Goal: Task Accomplishment & Management: Use online tool/utility

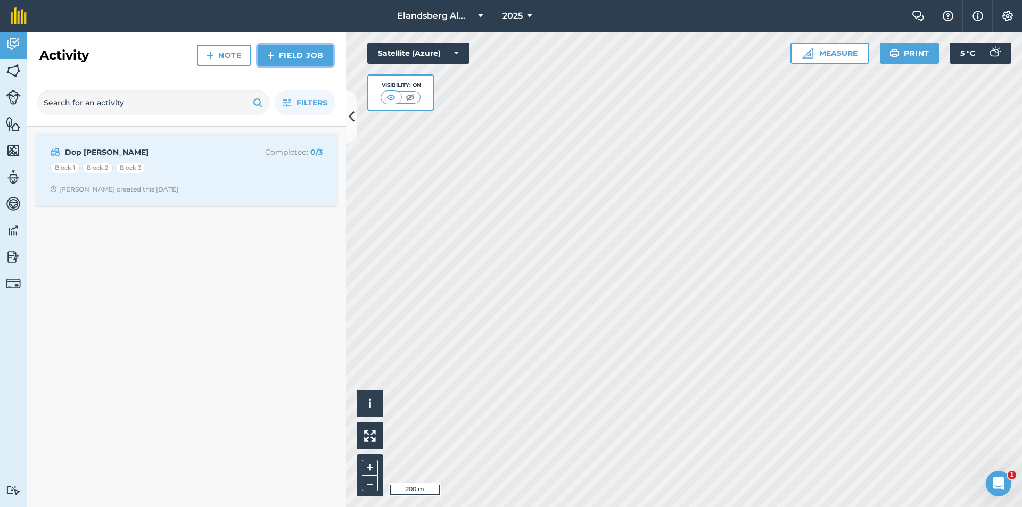
click at [291, 58] on link "Field Job" at bounding box center [296, 55] width 76 height 21
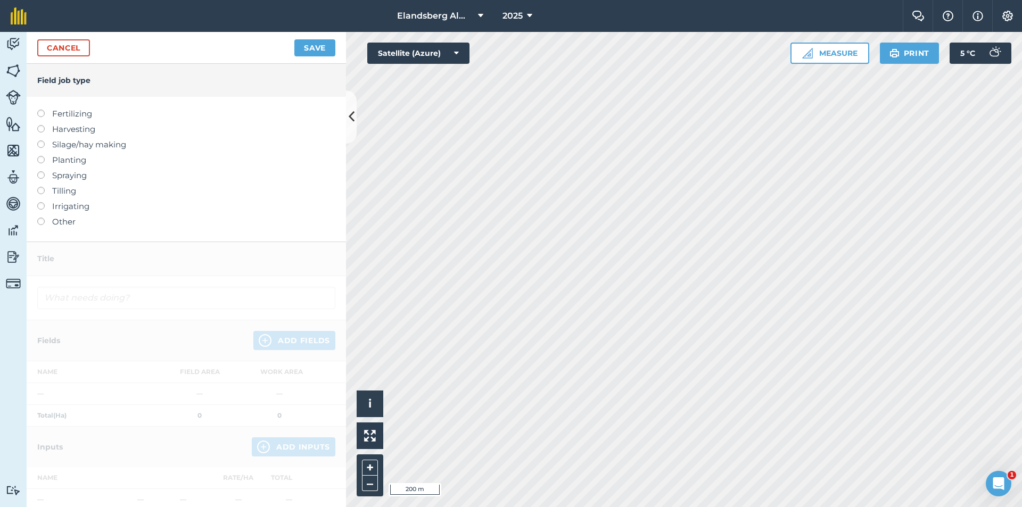
click at [58, 177] on label "Spraying" at bounding box center [186, 175] width 298 height 13
type input "Spraying"
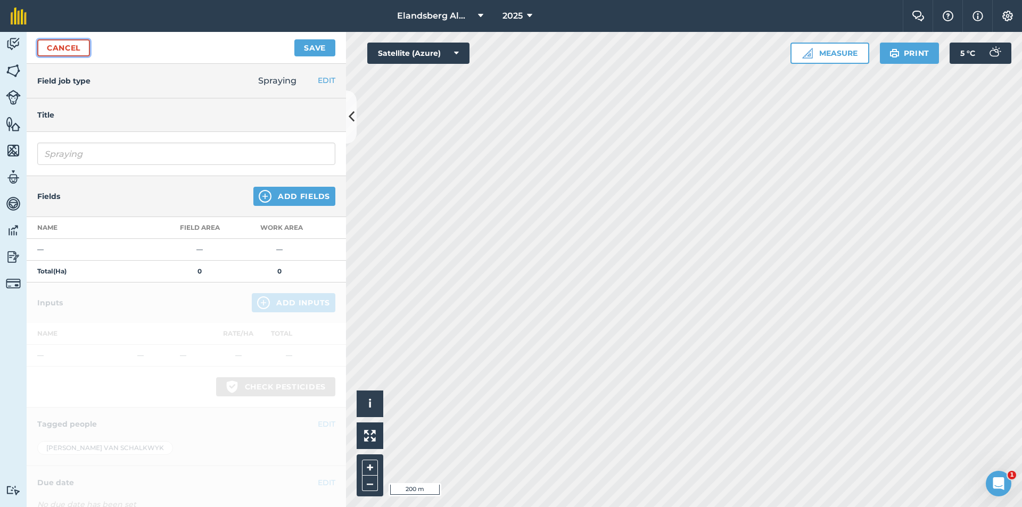
click at [69, 50] on link "Cancel" at bounding box center [63, 47] width 53 height 17
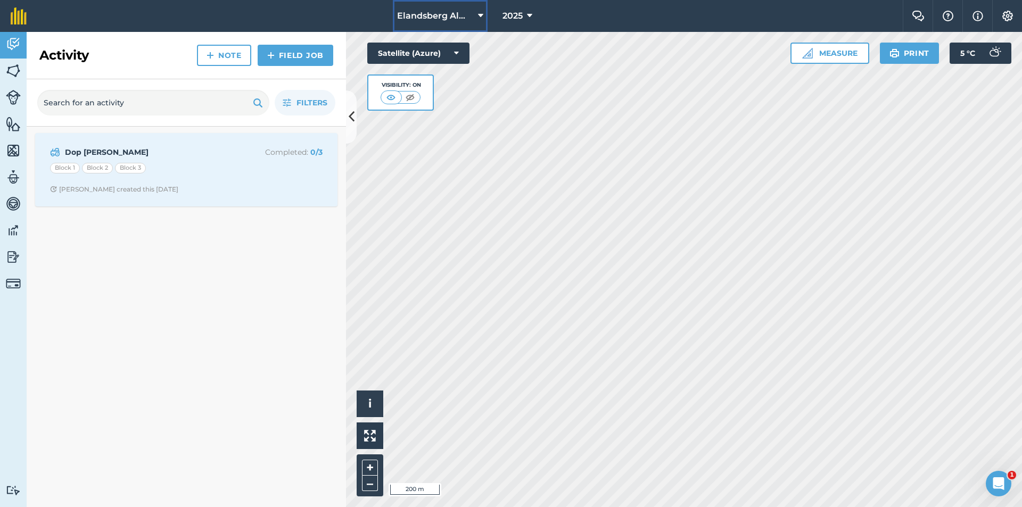
click at [425, 15] on span "Elandsberg Almonds" at bounding box center [435, 16] width 77 height 13
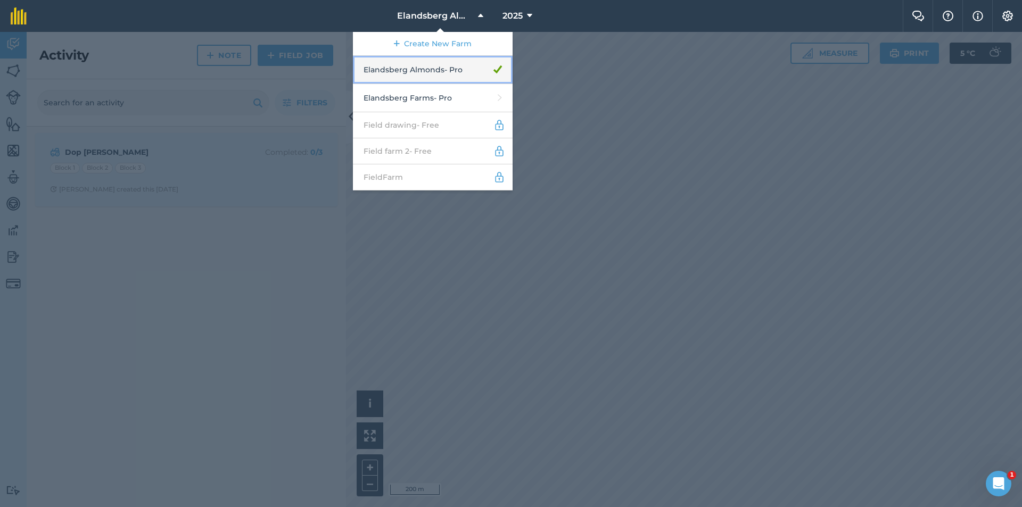
click at [408, 71] on link "Elandsberg Almonds - Pro" at bounding box center [433, 70] width 160 height 28
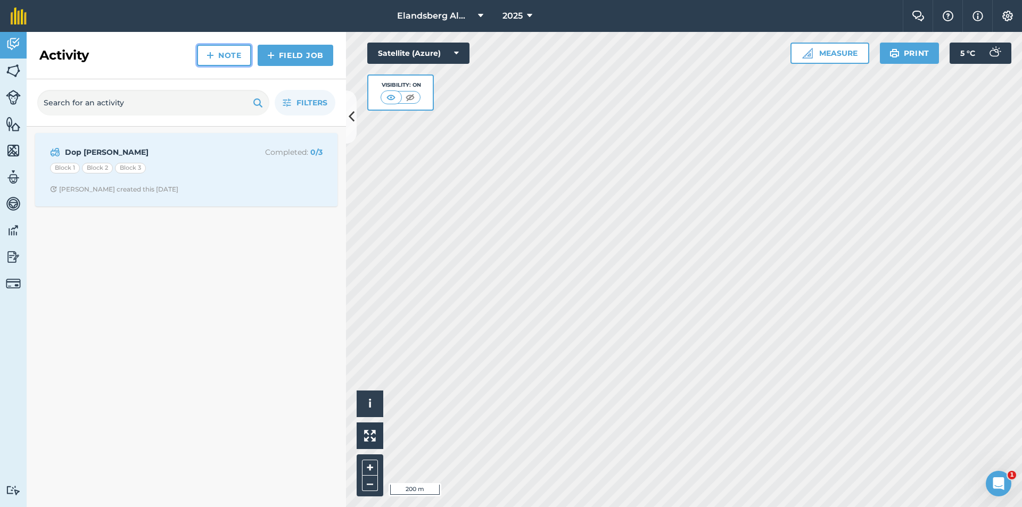
click at [241, 57] on link "Note" at bounding box center [224, 55] width 54 height 21
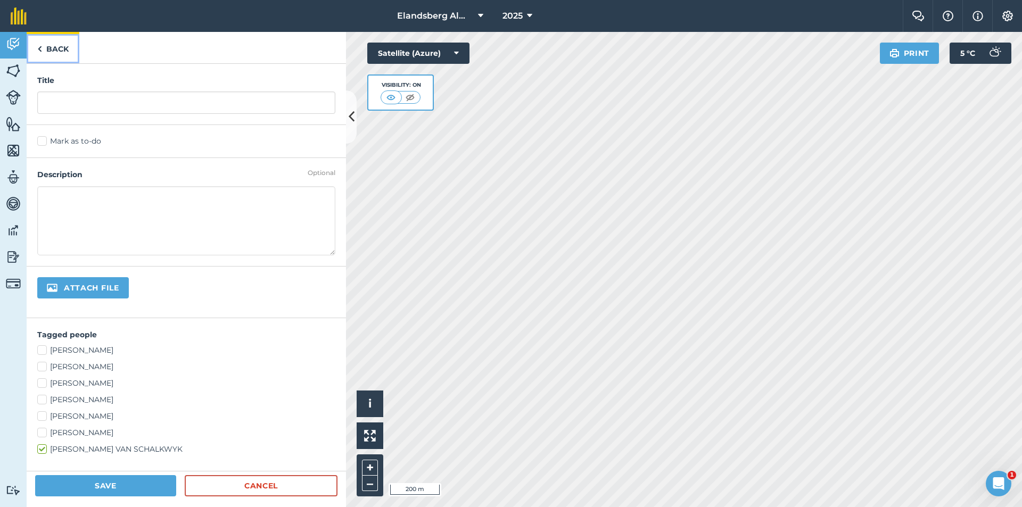
click at [48, 51] on link "Back" at bounding box center [53, 47] width 53 height 31
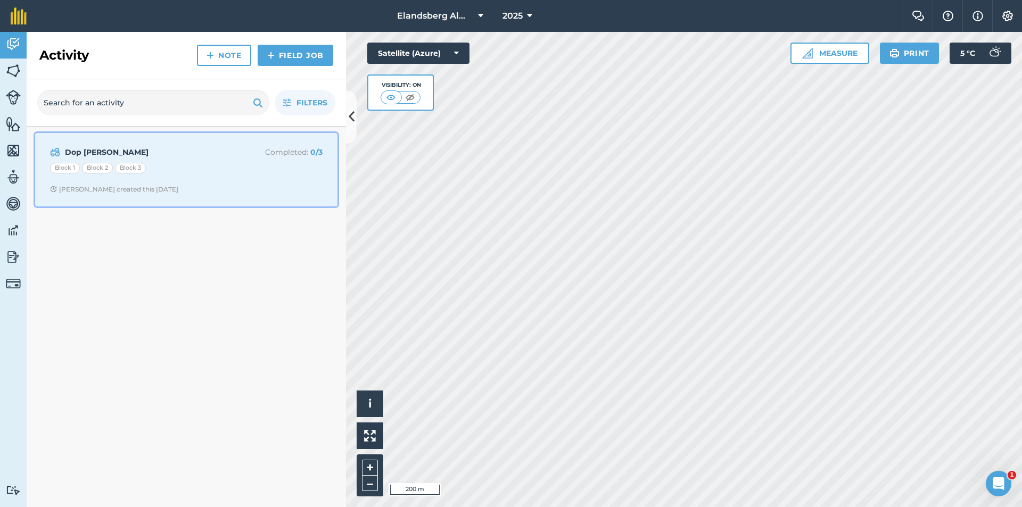
click at [288, 153] on p "Completed : 0 / 3" at bounding box center [280, 152] width 85 height 12
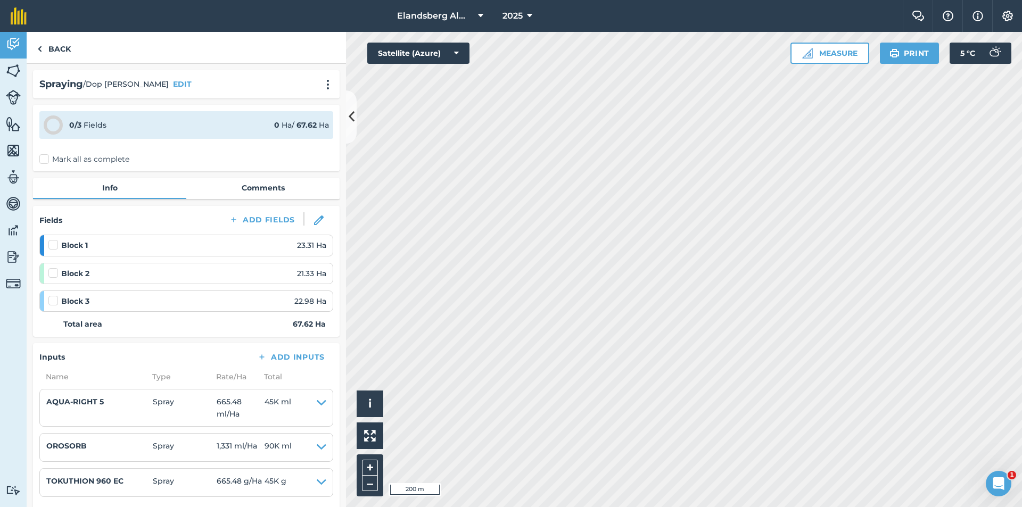
click at [53, 240] on label at bounding box center [54, 240] width 13 height 0
click at [53, 242] on input "checkbox" at bounding box center [51, 243] width 7 height 7
checkbox input "false"
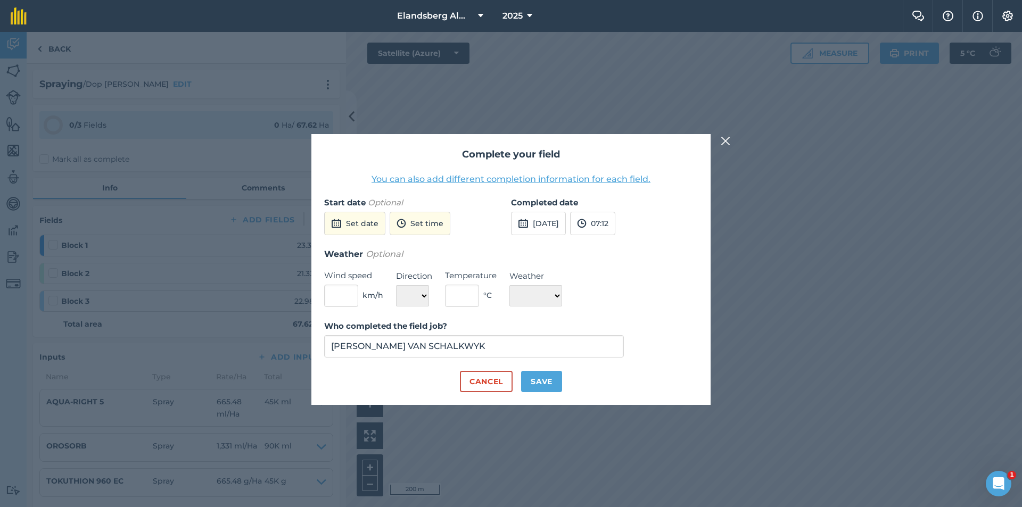
click at [724, 135] on img at bounding box center [726, 141] width 10 height 13
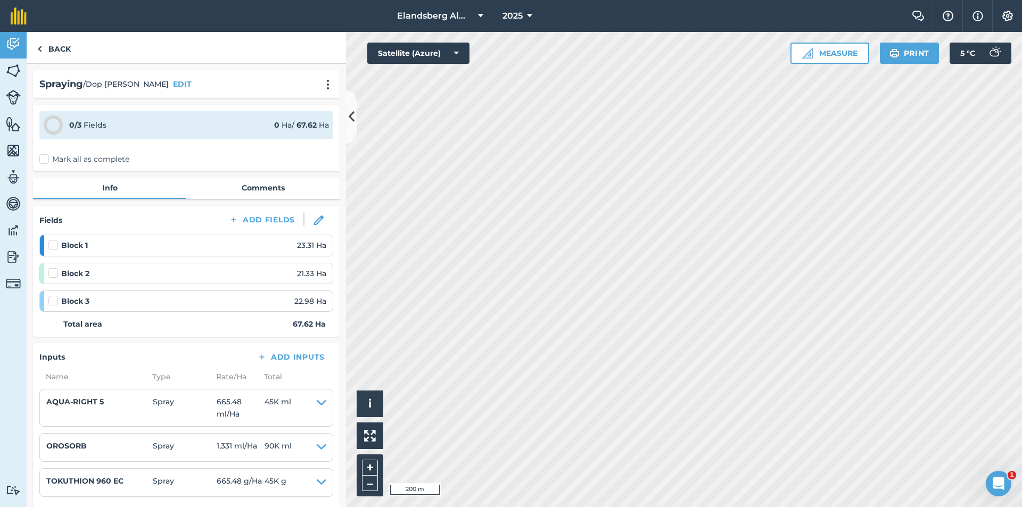
click at [103, 249] on div "Block 1 23.31 Ha" at bounding box center [187, 246] width 278 height 12
click at [314, 225] on img at bounding box center [319, 221] width 10 height 10
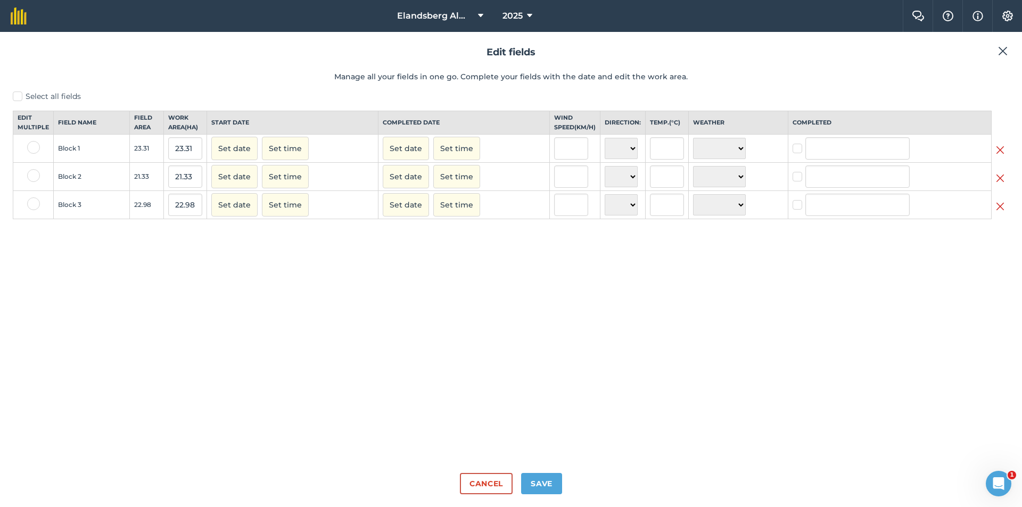
click at [29, 154] on label at bounding box center [33, 147] width 13 height 13
click at [29, 148] on input "checkbox" at bounding box center [30, 144] width 7 height 7
checkbox input "true"
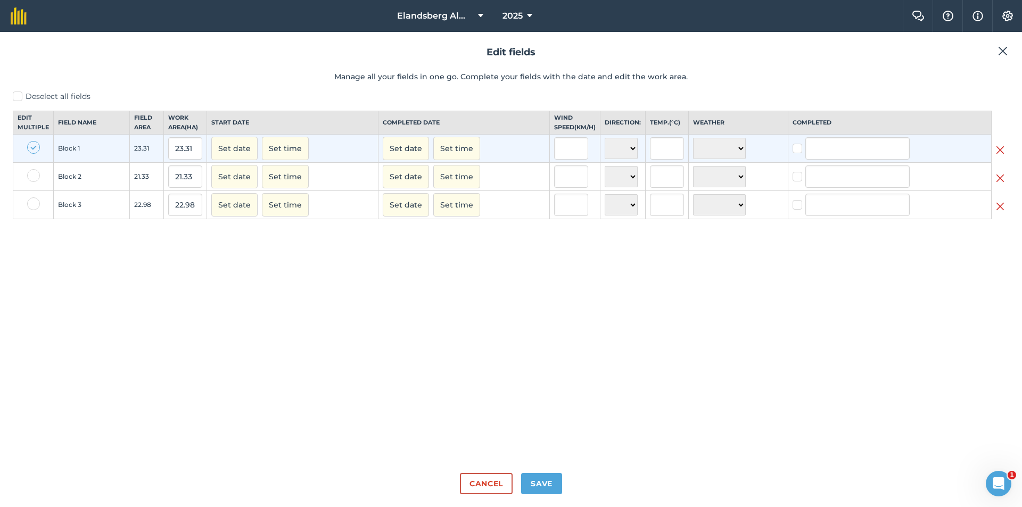
drag, startPoint x: 33, startPoint y: 182, endPoint x: 30, endPoint y: 188, distance: 6.4
click at [32, 182] on label at bounding box center [33, 175] width 13 height 13
click at [32, 176] on input "checkbox" at bounding box center [30, 172] width 7 height 7
checkbox input "true"
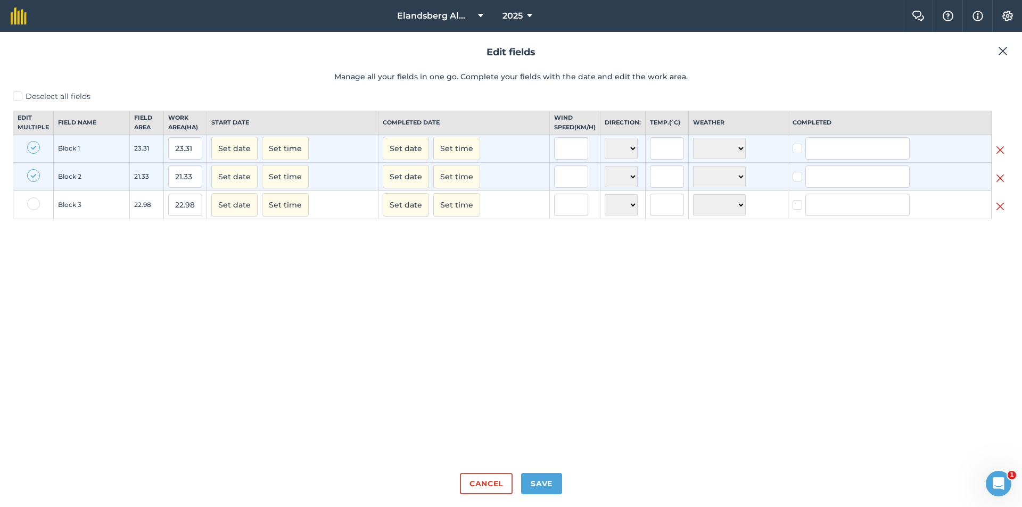
click at [31, 210] on label at bounding box center [33, 204] width 13 height 13
click at [31, 204] on input "checkbox" at bounding box center [30, 201] width 7 height 7
checkbox input "true"
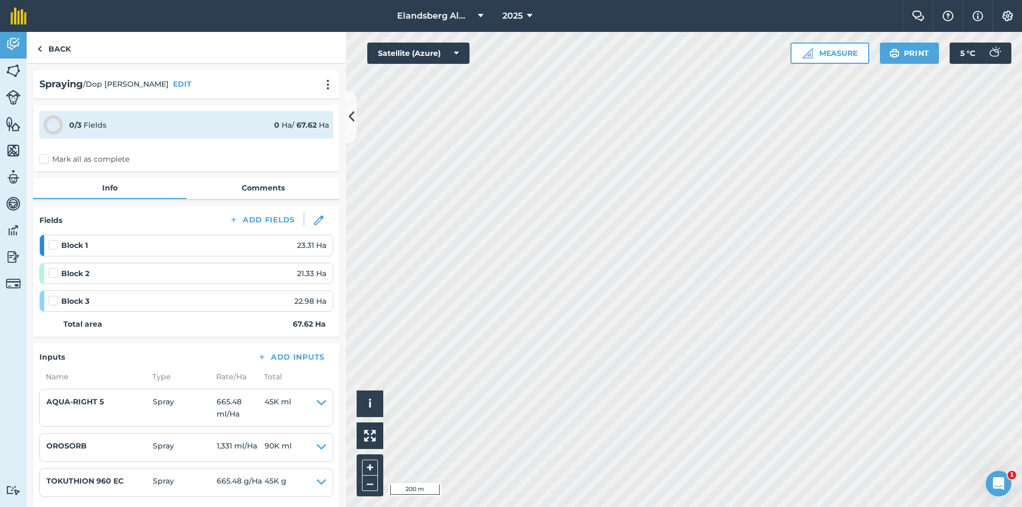
click at [52, 240] on label at bounding box center [54, 240] width 13 height 0
click at [52, 246] on input "checkbox" at bounding box center [51, 243] width 7 height 7
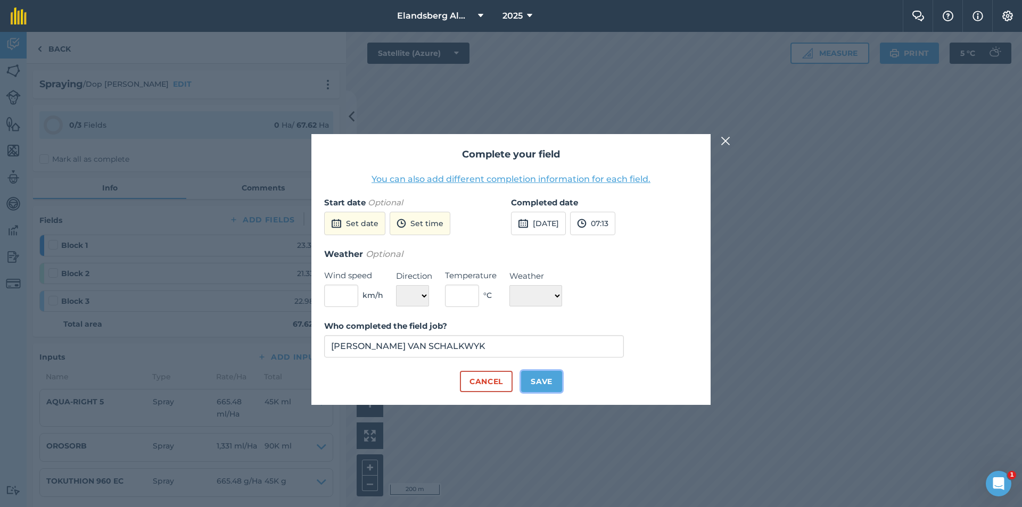
click at [539, 382] on button "Save" at bounding box center [541, 381] width 41 height 21
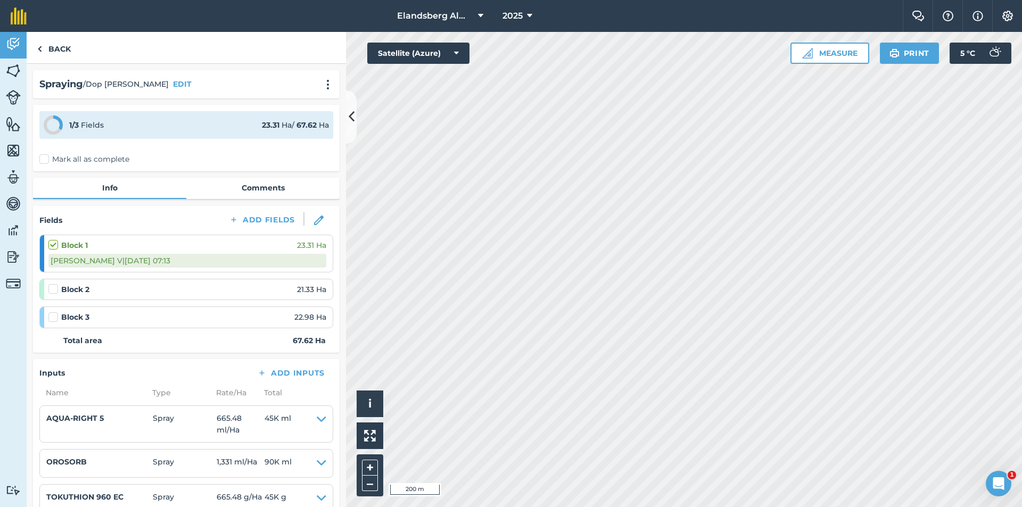
click at [100, 261] on div "[PERSON_NAME] V | [DATE] 07:13" at bounding box center [187, 261] width 278 height 14
click at [51, 240] on label at bounding box center [54, 240] width 13 height 0
click at [51, 245] on input "checkbox" at bounding box center [51, 243] width 7 height 7
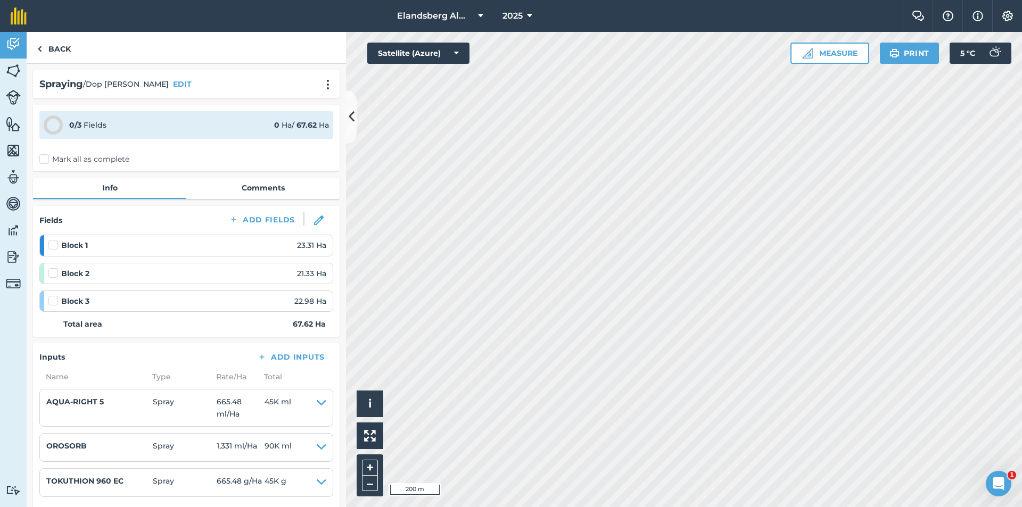
click at [52, 240] on label at bounding box center [54, 240] width 13 height 0
click at [52, 245] on input "checkbox" at bounding box center [51, 243] width 7 height 7
checkbox input "false"
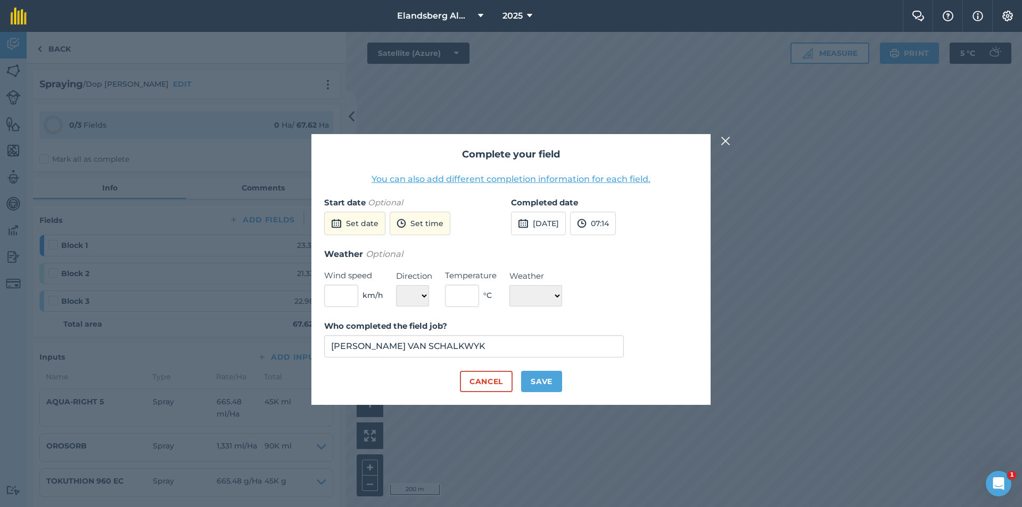
click at [725, 143] on img at bounding box center [726, 141] width 10 height 13
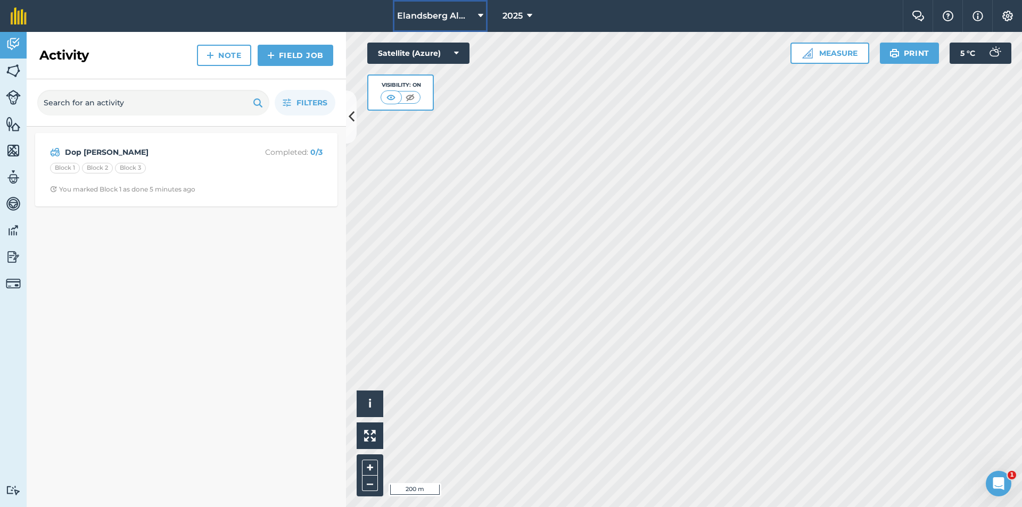
click at [423, 20] on span "Elandsberg Almonds" at bounding box center [435, 16] width 77 height 13
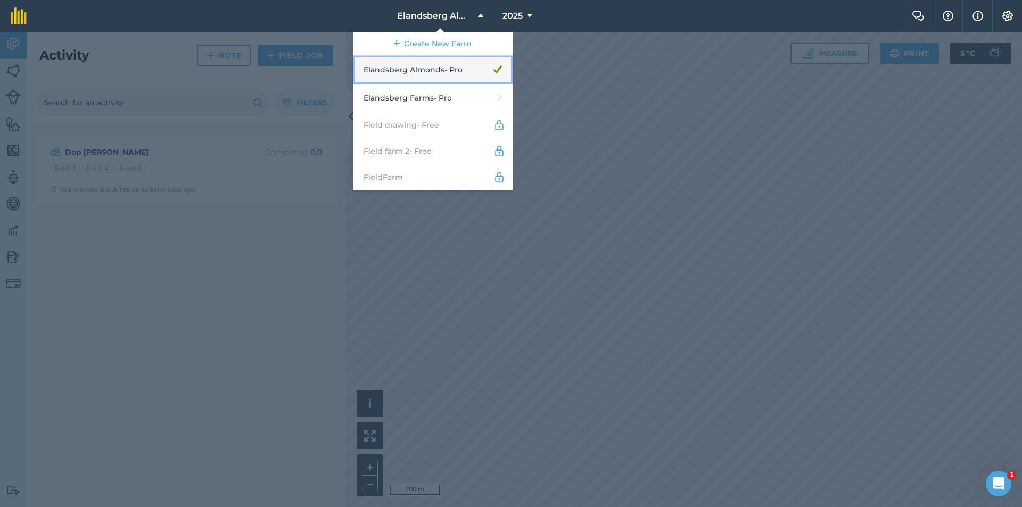
click at [427, 70] on link "Elandsberg Almonds - Pro" at bounding box center [433, 70] width 160 height 28
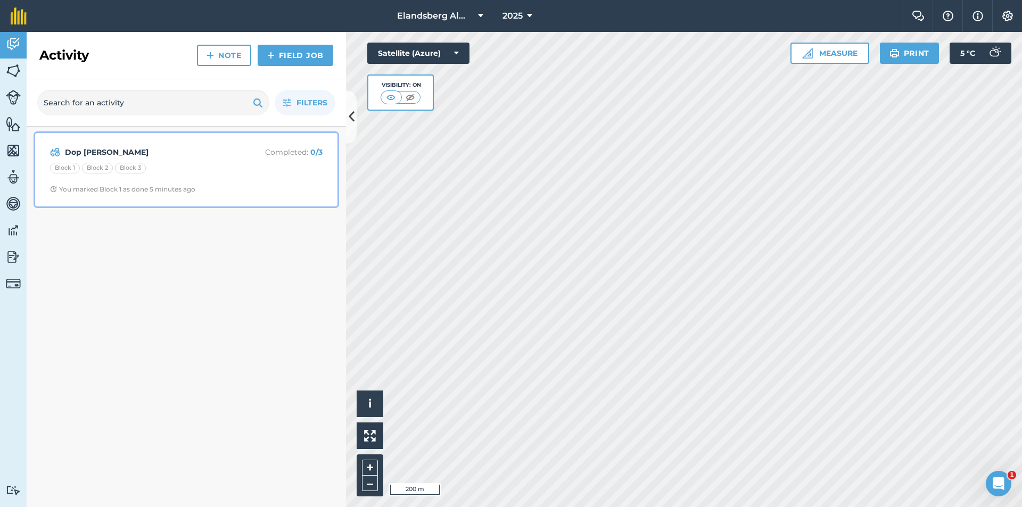
click at [66, 169] on div "Block 1" at bounding box center [65, 168] width 30 height 11
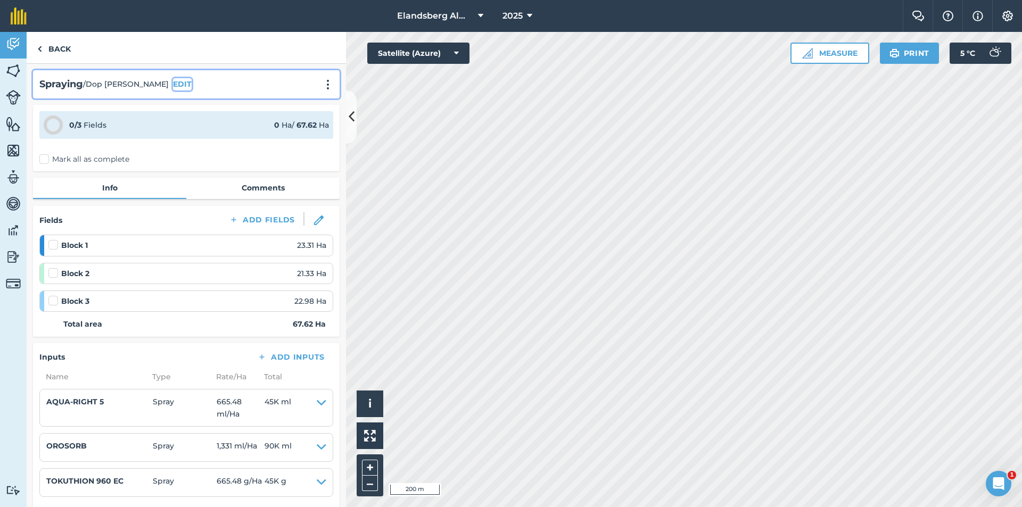
click at [173, 82] on button "EDIT" at bounding box center [182, 84] width 19 height 12
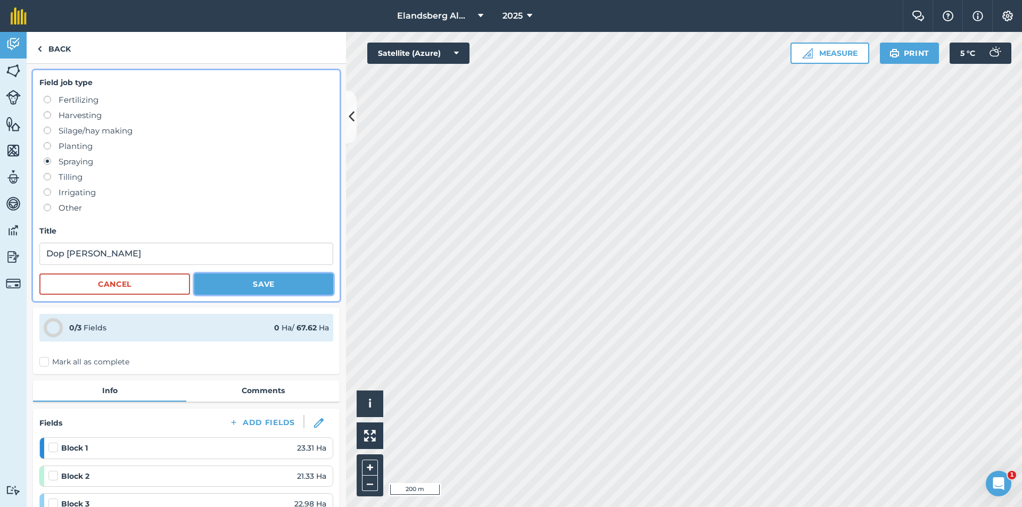
click at [243, 286] on button "Save" at bounding box center [263, 284] width 139 height 21
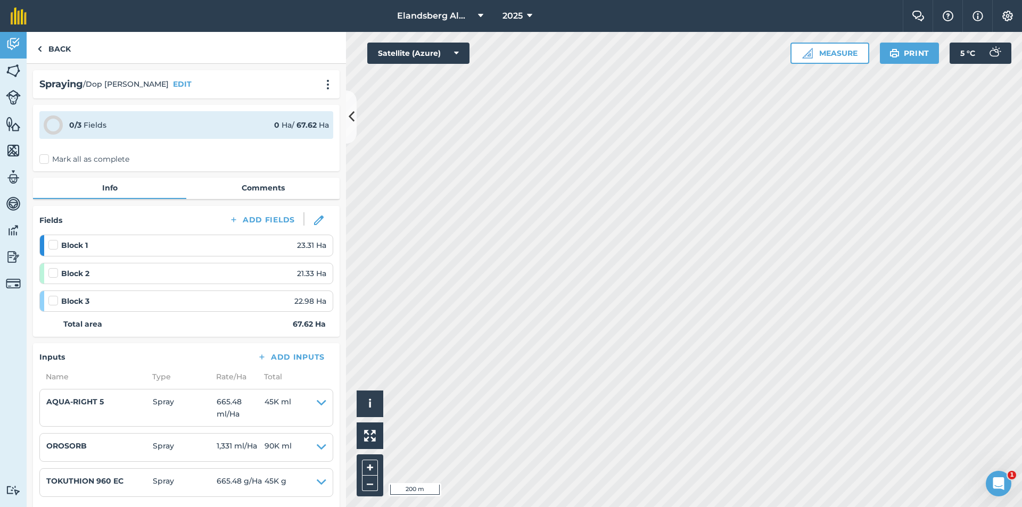
click at [213, 250] on div "Block 1 23.31 Ha" at bounding box center [187, 246] width 278 height 12
click at [53, 240] on label at bounding box center [54, 240] width 13 height 0
click at [53, 244] on input "checkbox" at bounding box center [51, 243] width 7 height 7
checkbox input "false"
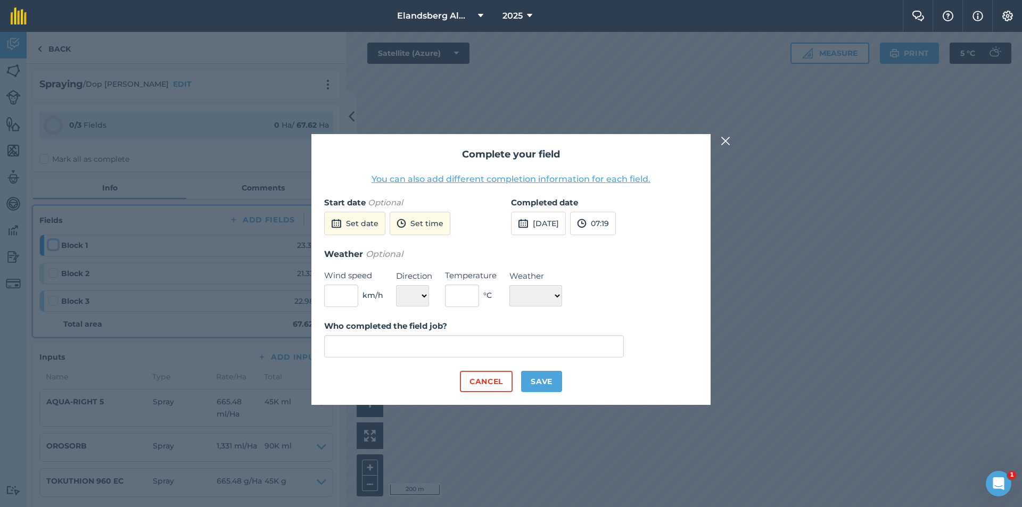
type input "[PERSON_NAME] VAN SCHALKWYK"
click at [542, 381] on button "Save" at bounding box center [541, 381] width 41 height 21
checkbox input "true"
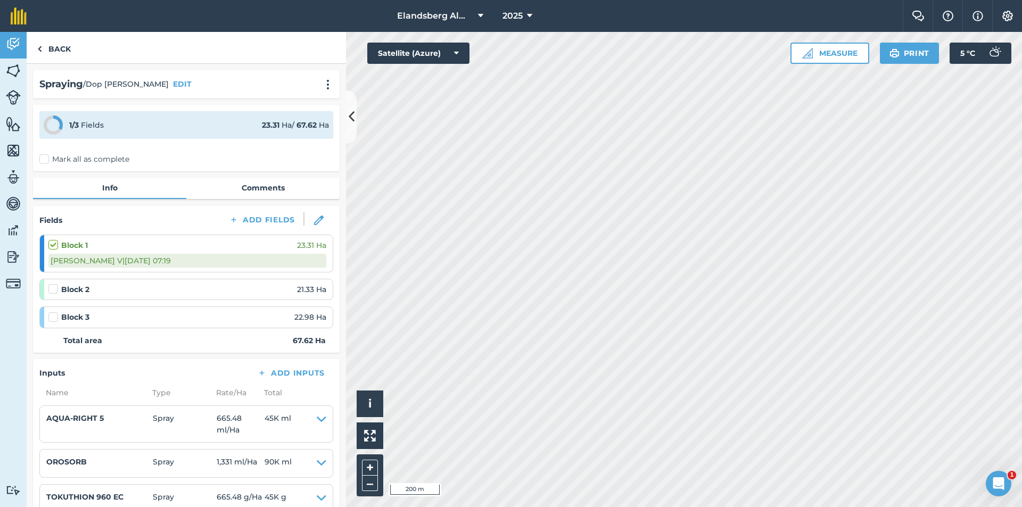
click at [96, 291] on div "Block 2 21.33 Ha" at bounding box center [187, 290] width 278 height 12
click at [51, 284] on label at bounding box center [54, 284] width 13 height 0
click at [51, 287] on input "checkbox" at bounding box center [51, 287] width 7 height 7
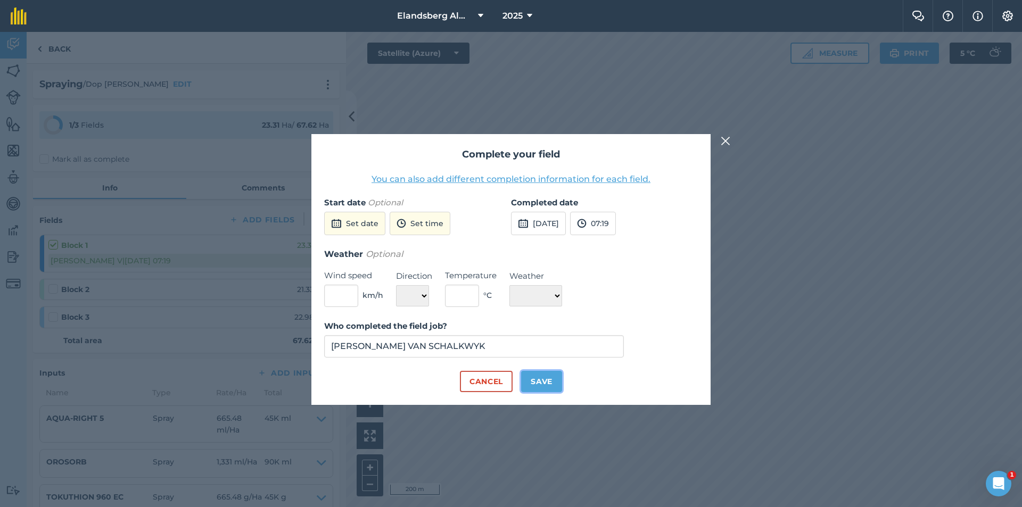
click at [531, 382] on button "Save" at bounding box center [541, 381] width 41 height 21
checkbox input "true"
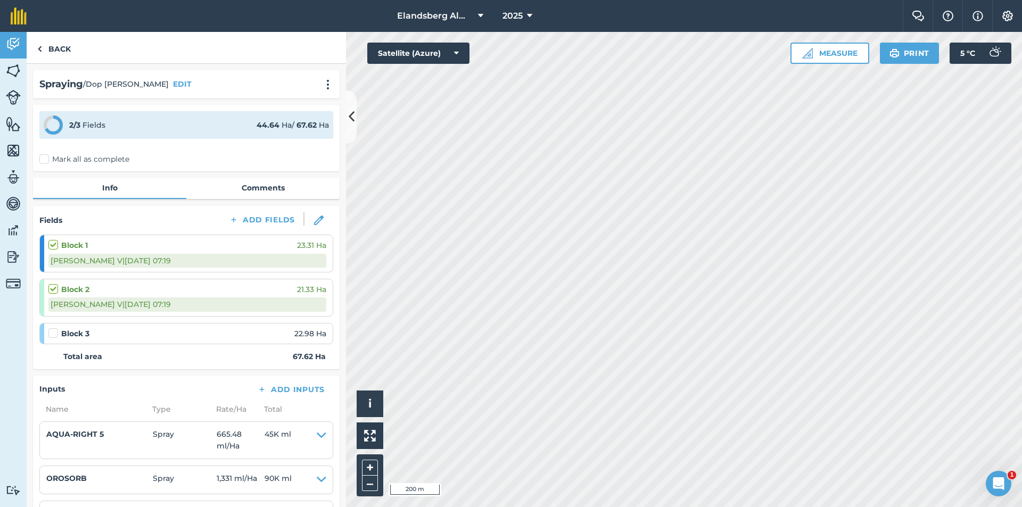
click at [54, 328] on label at bounding box center [54, 328] width 13 height 0
click at [54, 333] on input "checkbox" at bounding box center [51, 331] width 7 height 7
checkbox input "false"
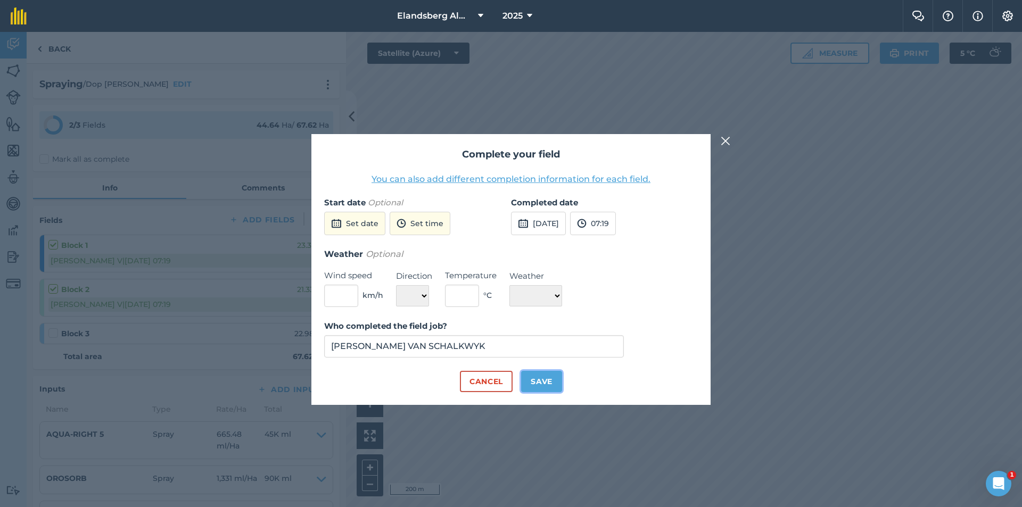
click at [536, 385] on button "Save" at bounding box center [541, 381] width 41 height 21
checkbox input "true"
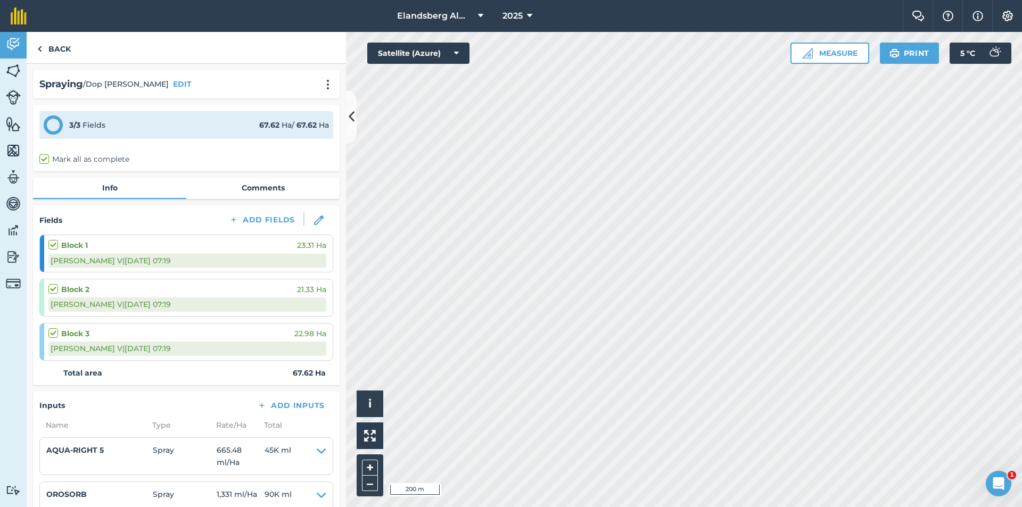
click at [48, 240] on label at bounding box center [54, 240] width 13 height 0
click at [48, 242] on input "checkbox" at bounding box center [51, 243] width 7 height 7
checkbox input "true"
click at [53, 240] on label at bounding box center [54, 240] width 13 height 0
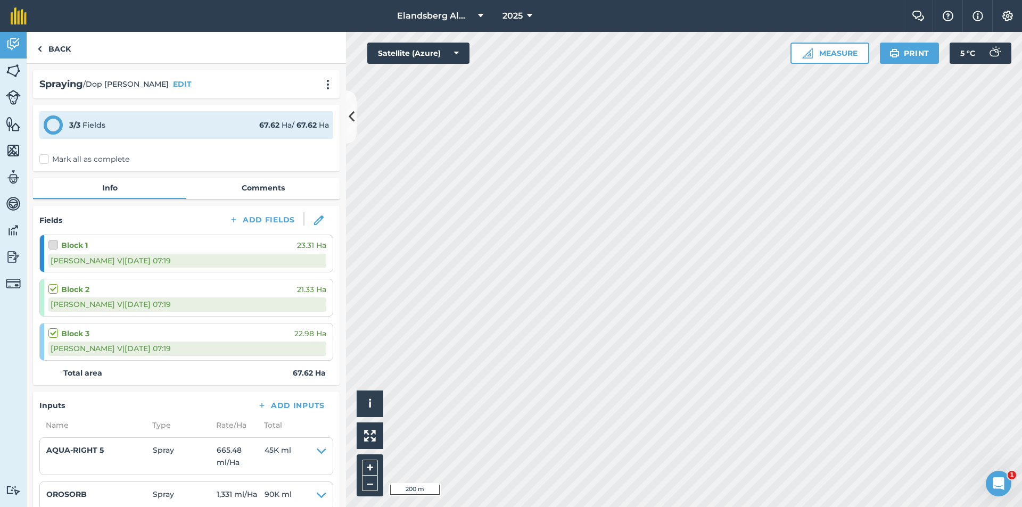
checkbox input "false"
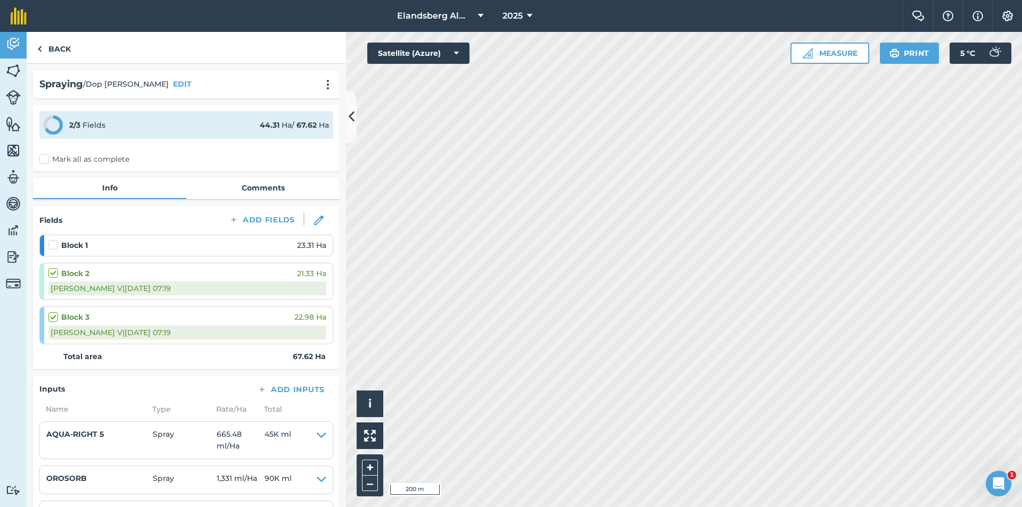
click at [55, 268] on label at bounding box center [54, 268] width 13 height 0
click at [55, 272] on input "checkbox" at bounding box center [51, 271] width 7 height 7
checkbox input "true"
click at [53, 312] on label at bounding box center [54, 312] width 13 height 0
click at [53, 318] on input "checkbox" at bounding box center [51, 315] width 7 height 7
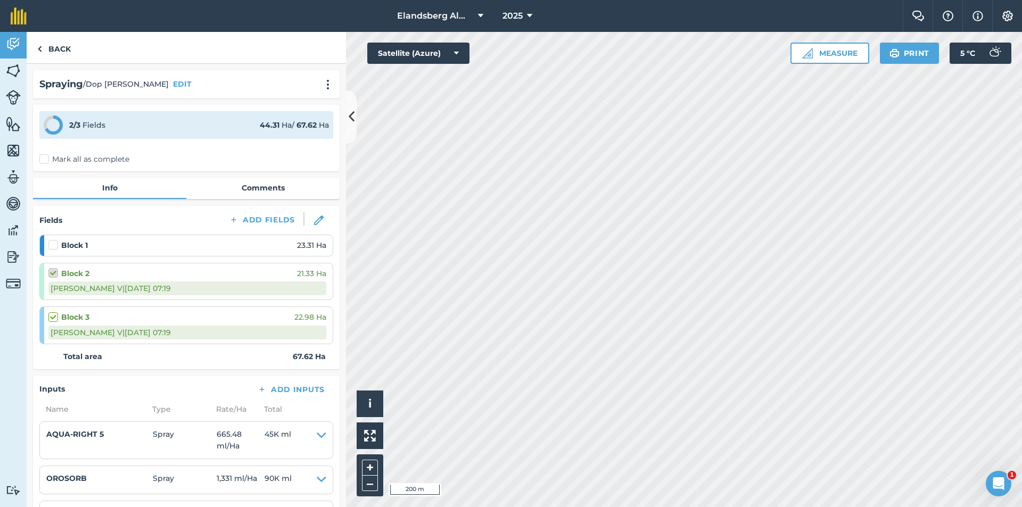
checkbox input "true"
checkbox input "false"
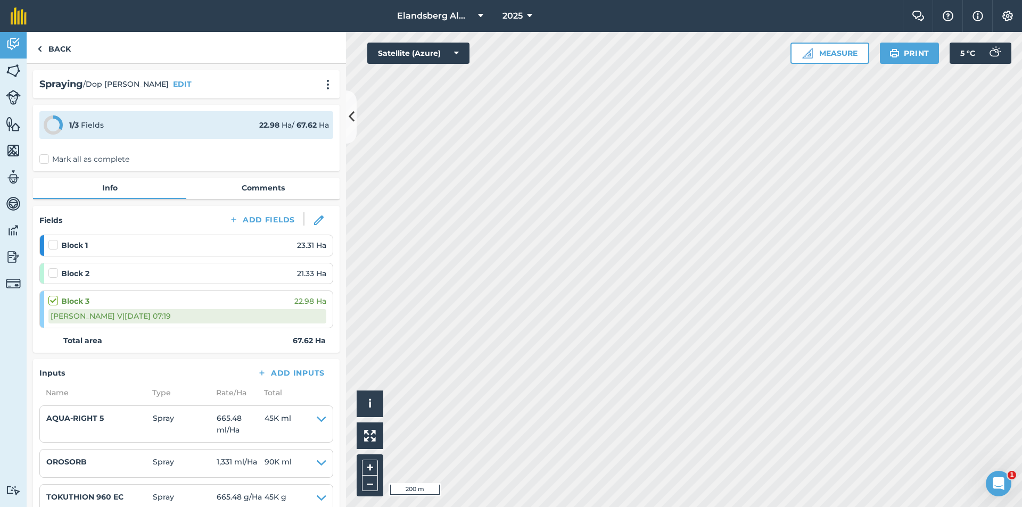
click at [55, 295] on label at bounding box center [54, 295] width 13 height 0
click at [55, 300] on input "checkbox" at bounding box center [51, 298] width 7 height 7
checkbox input "false"
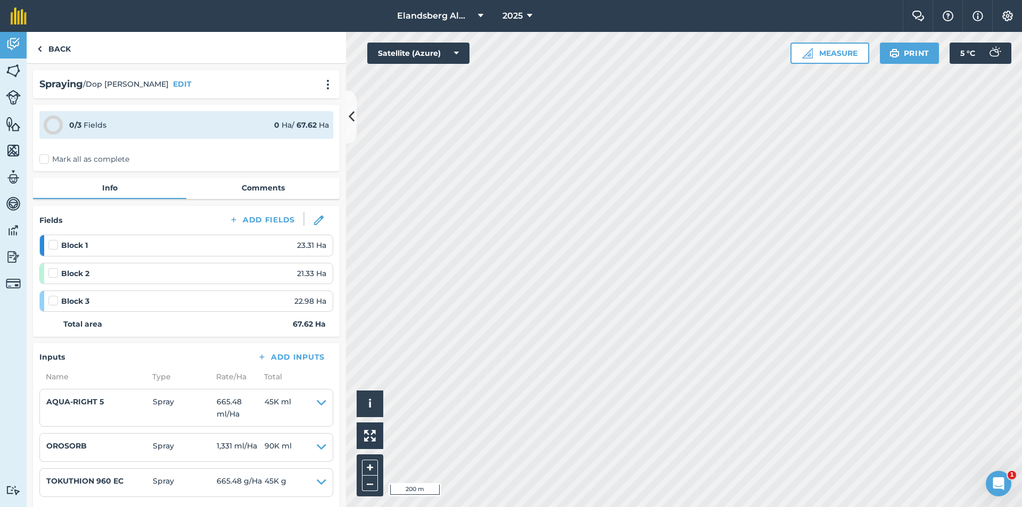
click at [52, 240] on label at bounding box center [54, 240] width 13 height 0
click at [52, 245] on input "checkbox" at bounding box center [51, 243] width 7 height 7
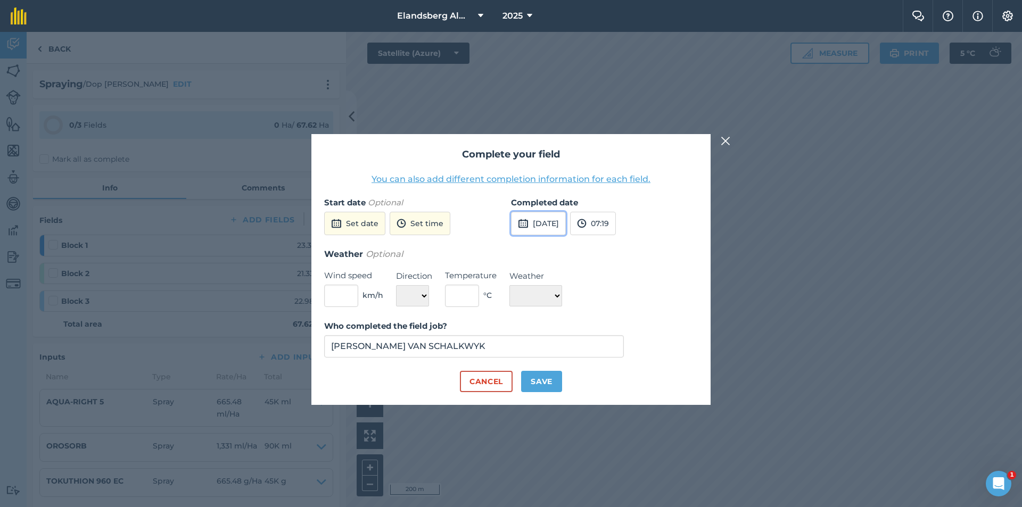
click at [541, 222] on button "[DATE]" at bounding box center [538, 223] width 55 height 23
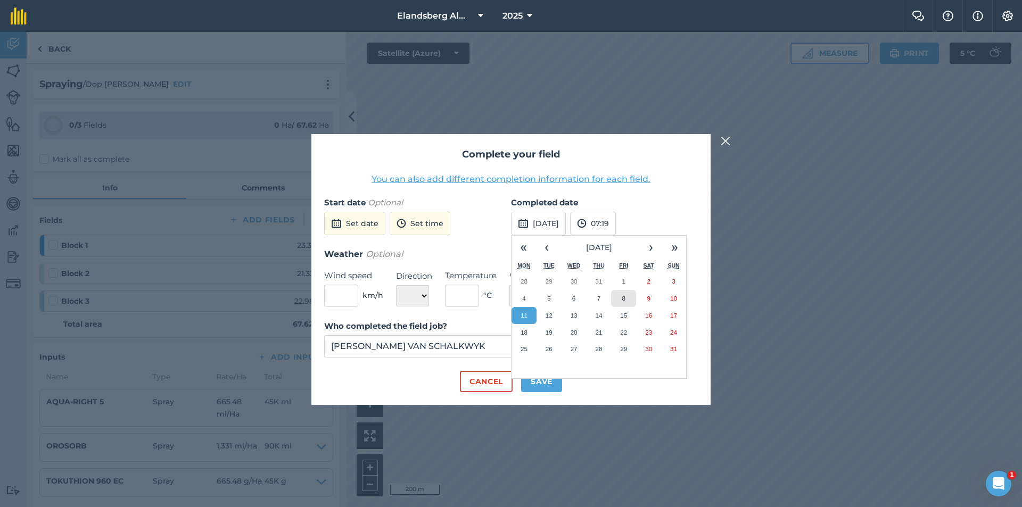
click at [621, 295] on button "8" at bounding box center [623, 298] width 25 height 17
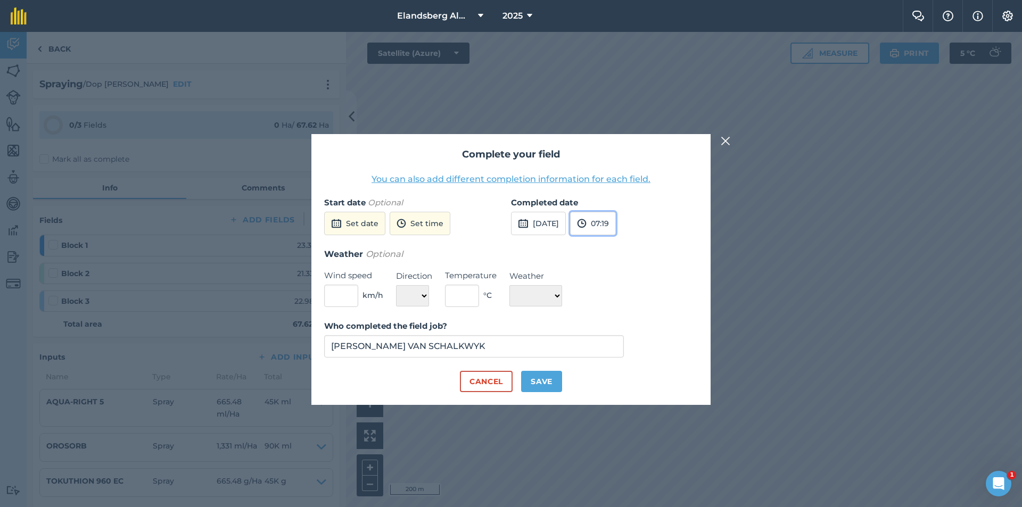
click at [616, 224] on button "07:19" at bounding box center [593, 223] width 46 height 23
click at [618, 303] on button "14:00" at bounding box center [596, 303] width 50 height 17
click at [542, 380] on button "Save" at bounding box center [541, 381] width 41 height 21
checkbox input "true"
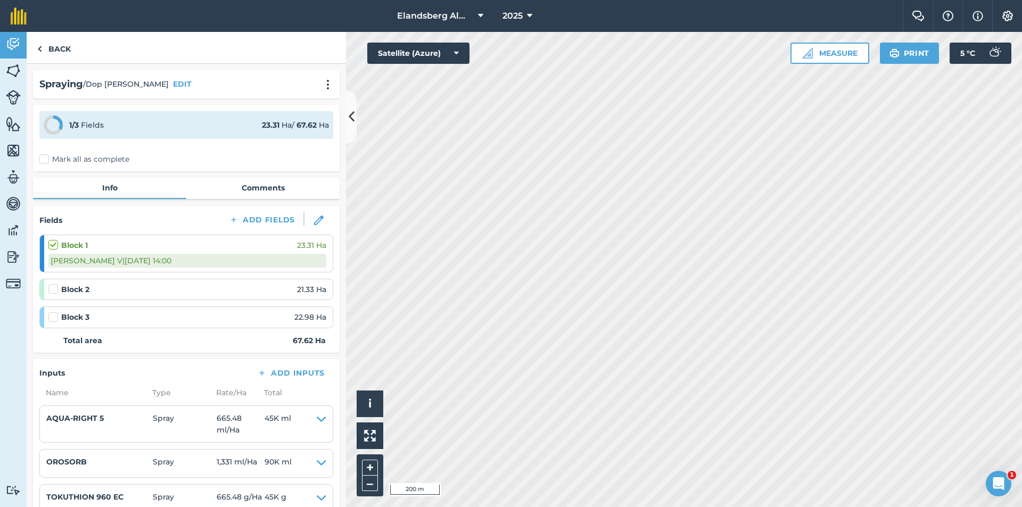
click at [83, 291] on strong "Block 2" at bounding box center [75, 290] width 28 height 12
click at [56, 284] on label at bounding box center [54, 284] width 13 height 0
click at [55, 289] on input "checkbox" at bounding box center [51, 287] width 7 height 7
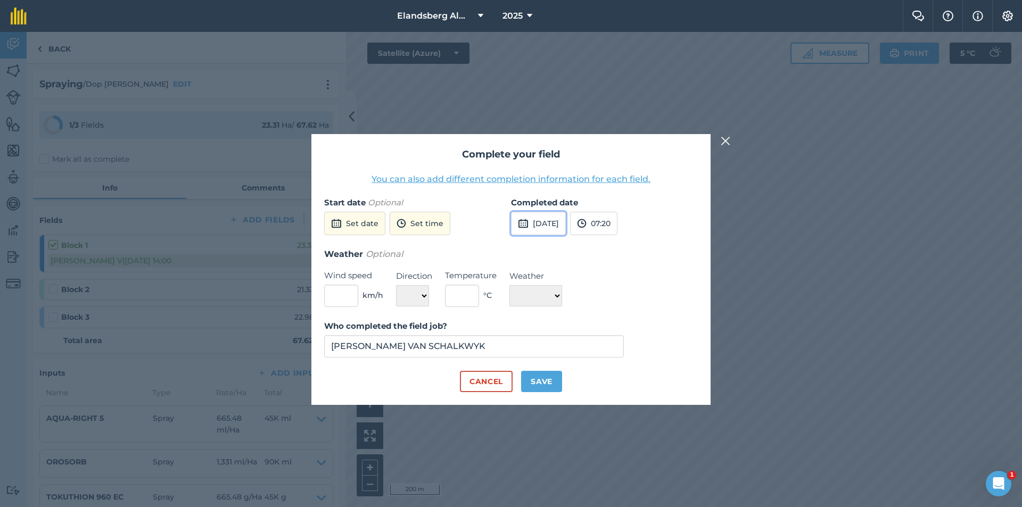
click at [558, 225] on button "[DATE]" at bounding box center [538, 223] width 55 height 23
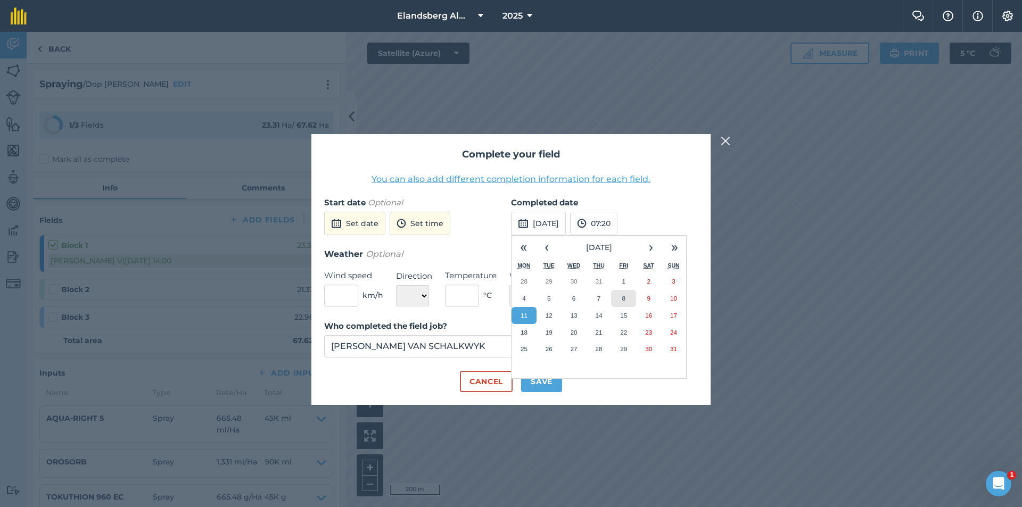
click at [622, 297] on abbr "8" at bounding box center [623, 298] width 3 height 7
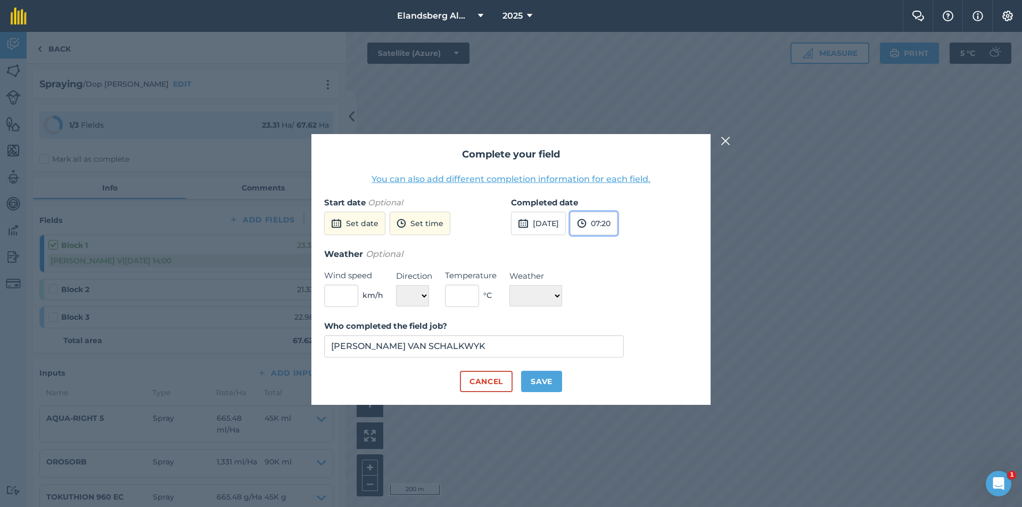
click at [616, 227] on button "07:20" at bounding box center [593, 223] width 47 height 23
click at [608, 303] on button "14:00" at bounding box center [596, 303] width 50 height 17
click at [540, 384] on button "Save" at bounding box center [541, 381] width 41 height 21
checkbox input "true"
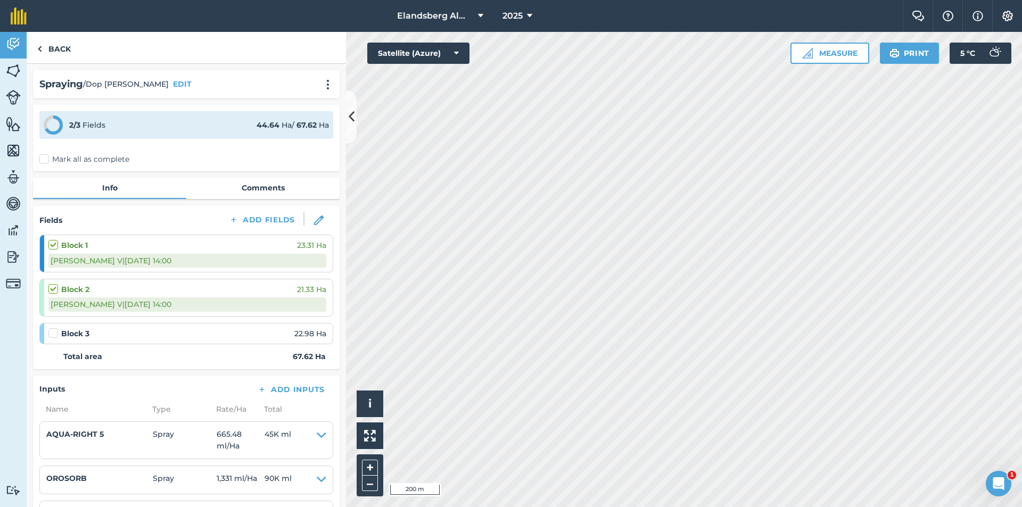
click at [52, 328] on label at bounding box center [54, 328] width 13 height 0
click at [52, 331] on input "checkbox" at bounding box center [51, 331] width 7 height 7
checkbox input "false"
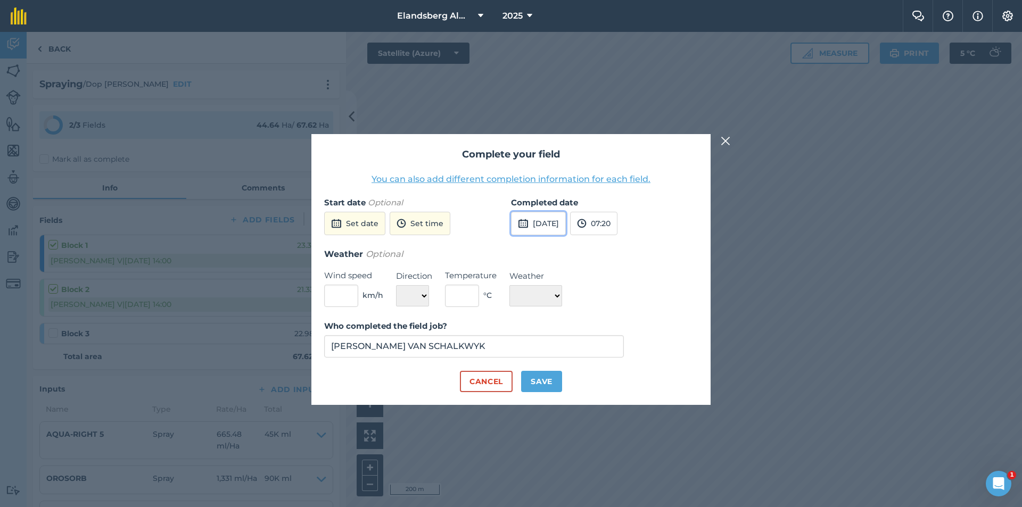
click at [556, 228] on button "[DATE]" at bounding box center [538, 223] width 55 height 23
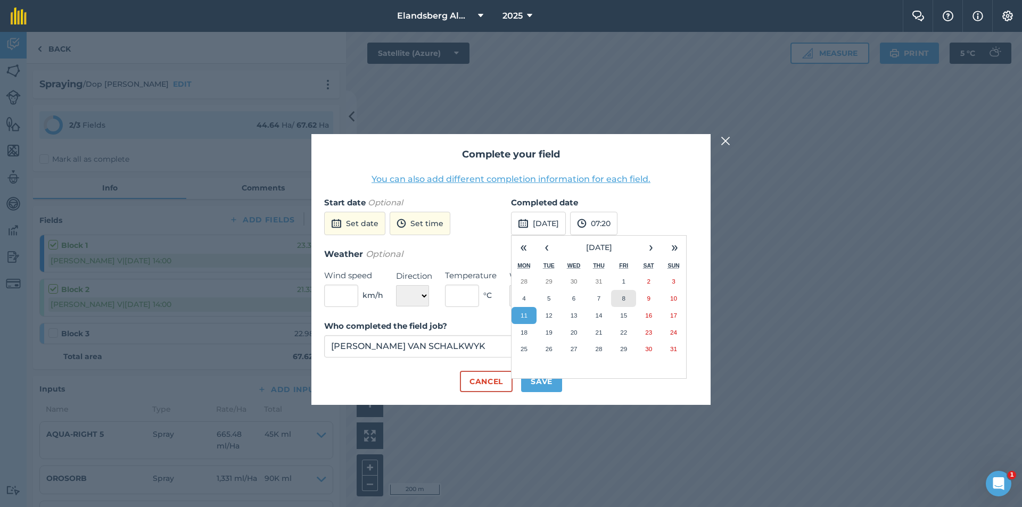
click at [619, 301] on button "8" at bounding box center [623, 298] width 25 height 17
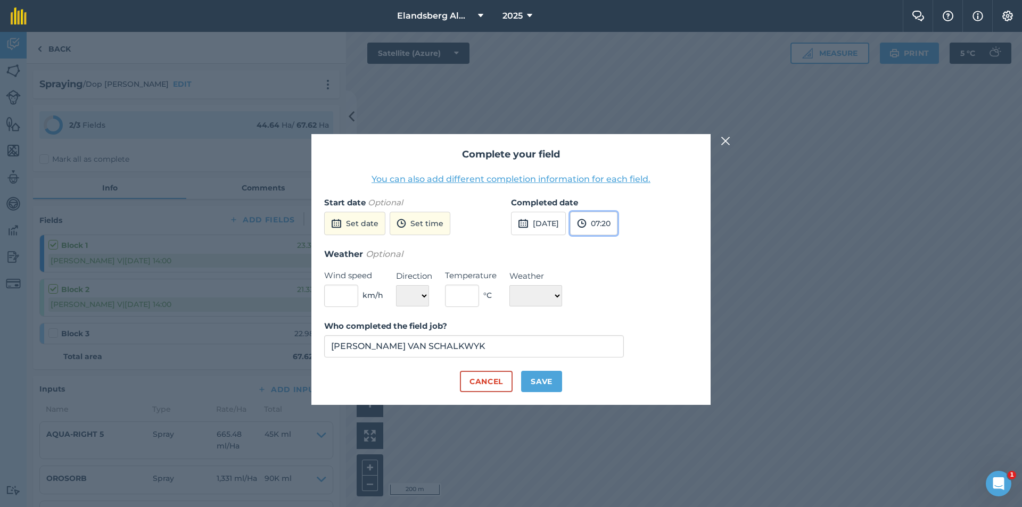
click at [614, 227] on button "07:20" at bounding box center [593, 223] width 47 height 23
click at [614, 303] on button "14:00" at bounding box center [596, 303] width 50 height 17
click at [534, 379] on button "Save" at bounding box center [541, 381] width 41 height 21
checkbox input "true"
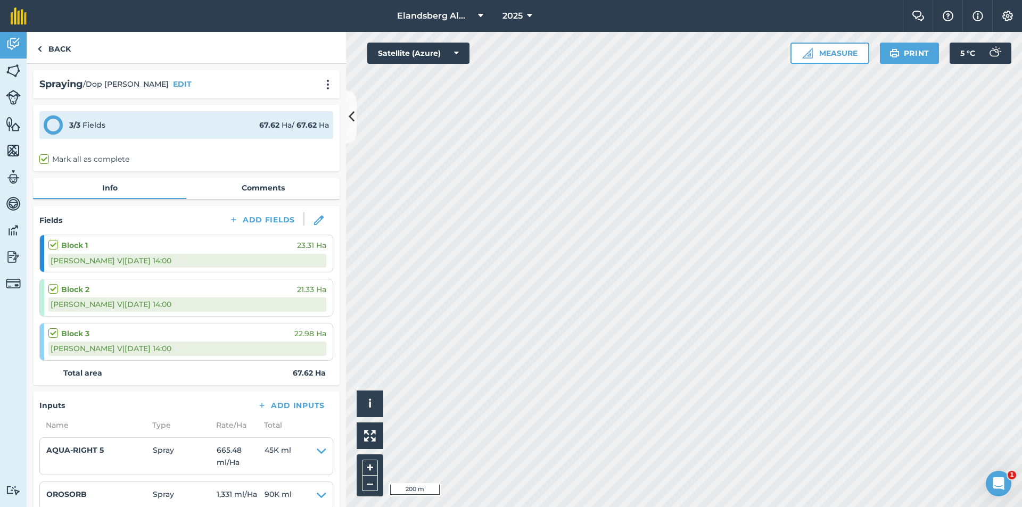
click at [281, 52] on div "Back" at bounding box center [186, 48] width 319 height 32
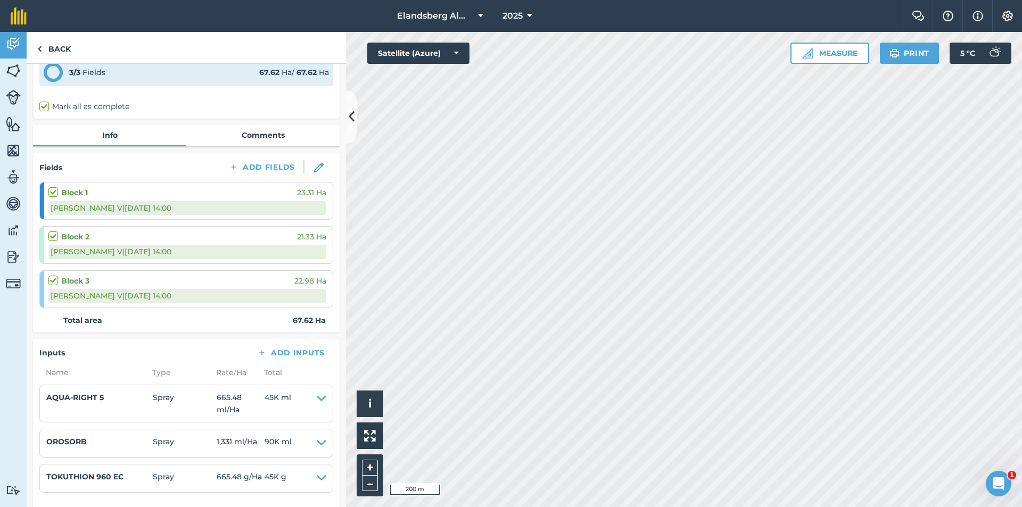
scroll to position [0, 0]
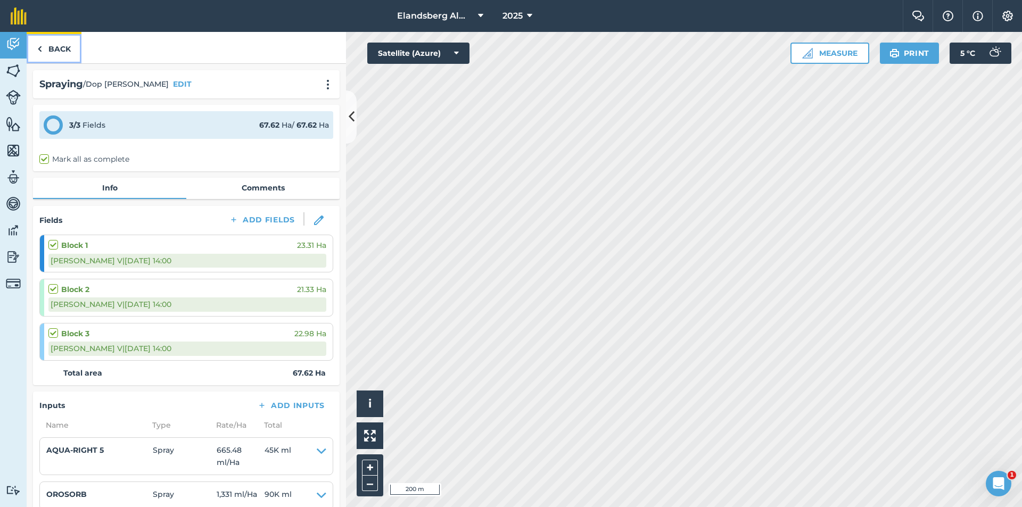
click at [63, 50] on link "Back" at bounding box center [54, 47] width 55 height 31
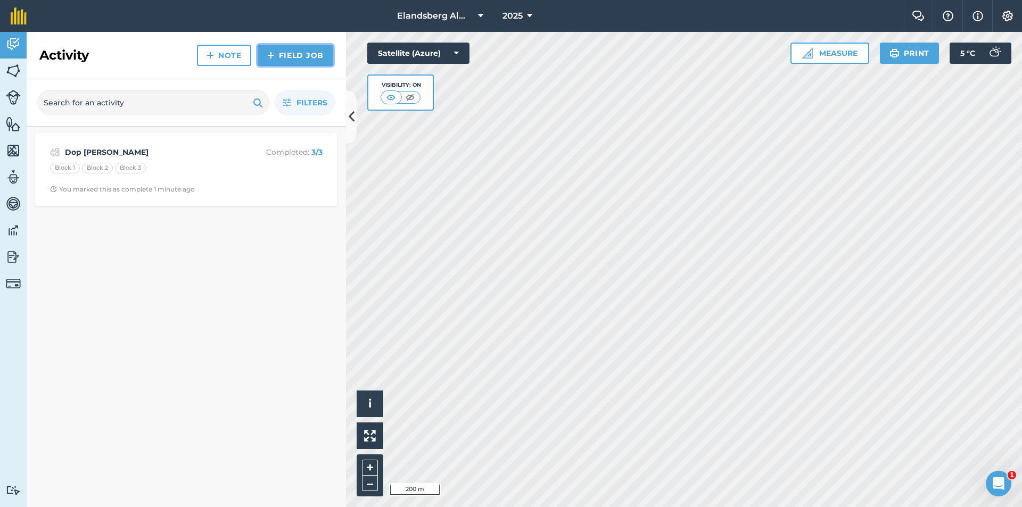
click at [277, 52] on link "Field Job" at bounding box center [296, 55] width 76 height 21
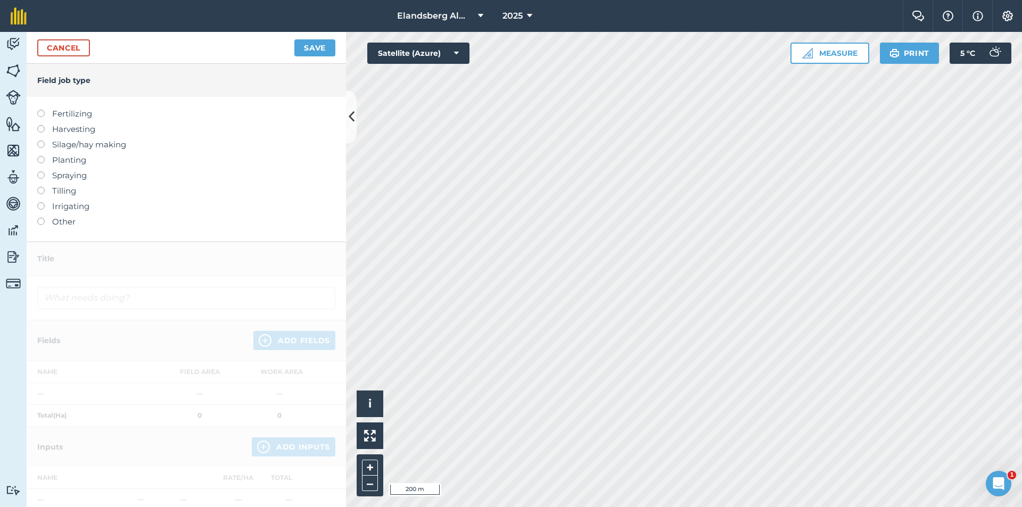
click at [57, 159] on label "Planting" at bounding box center [186, 160] width 298 height 13
type input "Planting"
